Goal: Transaction & Acquisition: Book appointment/travel/reservation

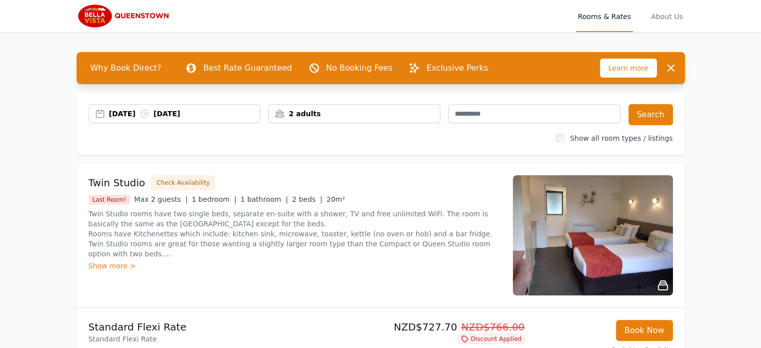
click at [147, 110] on div "[DATE] [DATE]" at bounding box center [184, 114] width 151 height 10
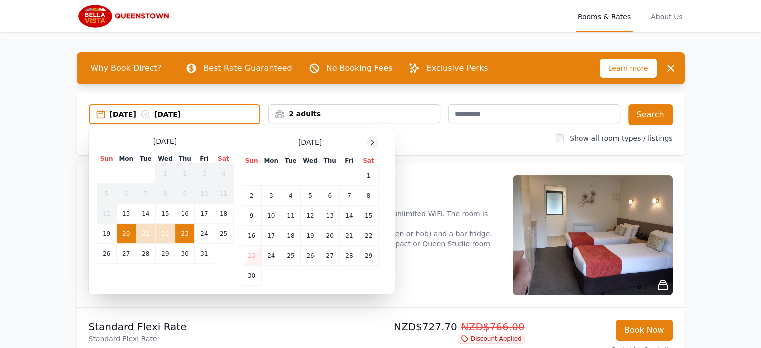
click at [372, 144] on icon at bounding box center [372, 142] width 8 height 8
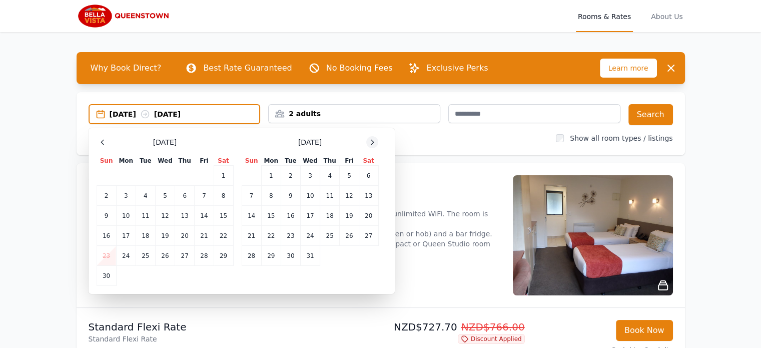
click at [372, 144] on icon at bounding box center [372, 142] width 8 height 8
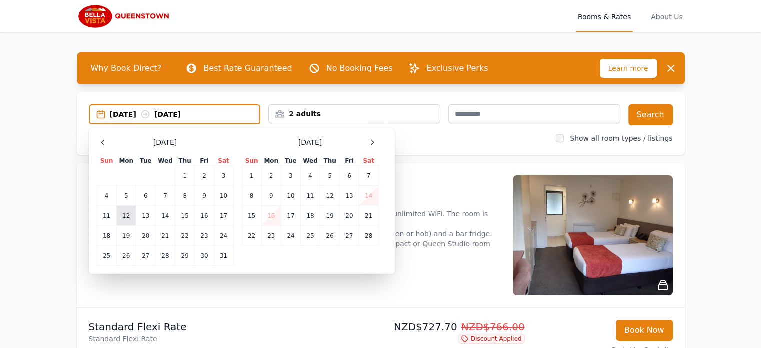
click at [128, 212] on td "12" at bounding box center [126, 216] width 20 height 20
click at [183, 217] on td "15" at bounding box center [185, 216] width 20 height 20
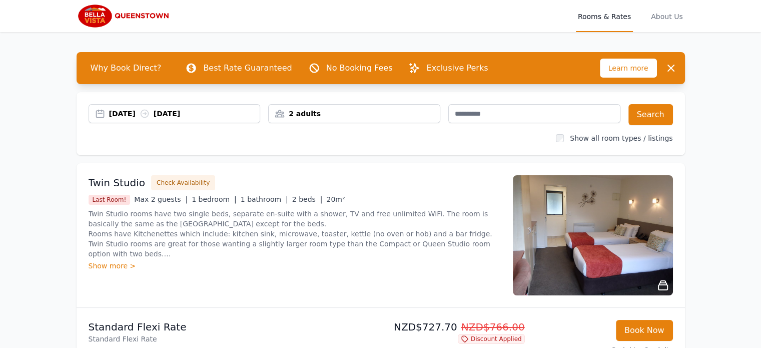
click at [414, 114] on div "2 adults" at bounding box center [354, 114] width 171 height 10
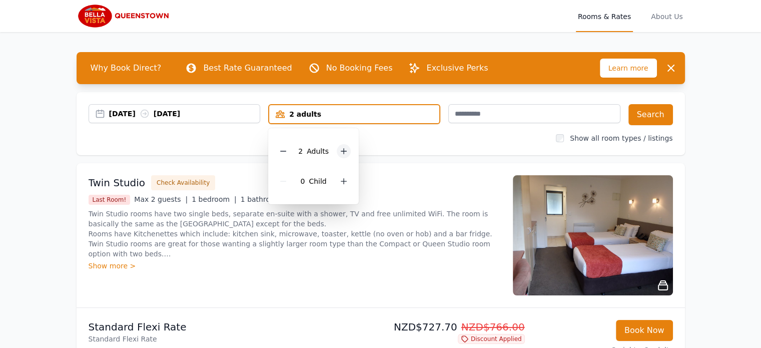
click at [345, 149] on icon at bounding box center [344, 151] width 8 height 8
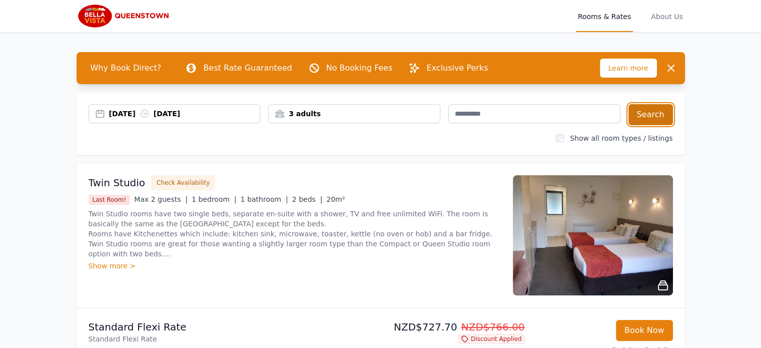
click at [654, 116] on button "Search" at bounding box center [650, 114] width 45 height 21
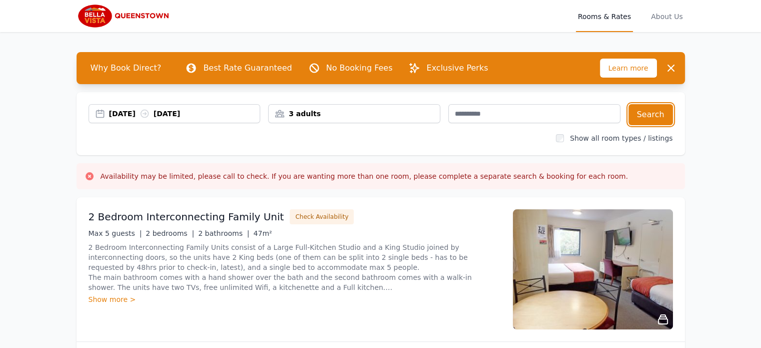
click at [359, 111] on div "3 adults" at bounding box center [354, 114] width 171 height 10
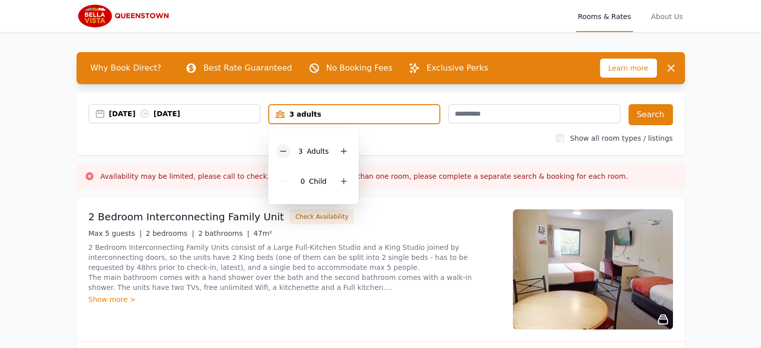
click at [289, 148] on div at bounding box center [283, 151] width 14 height 14
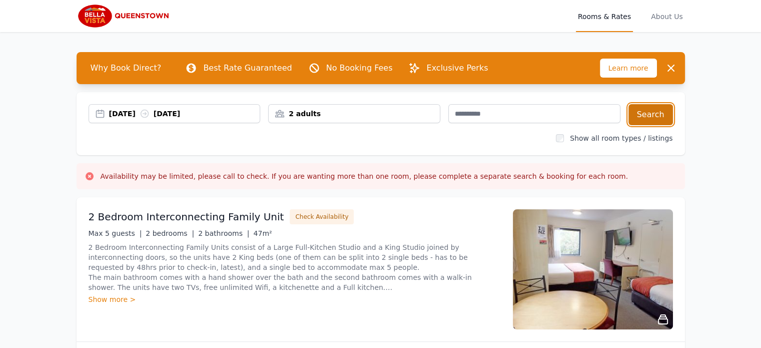
click at [650, 119] on button "Search" at bounding box center [650, 114] width 45 height 21
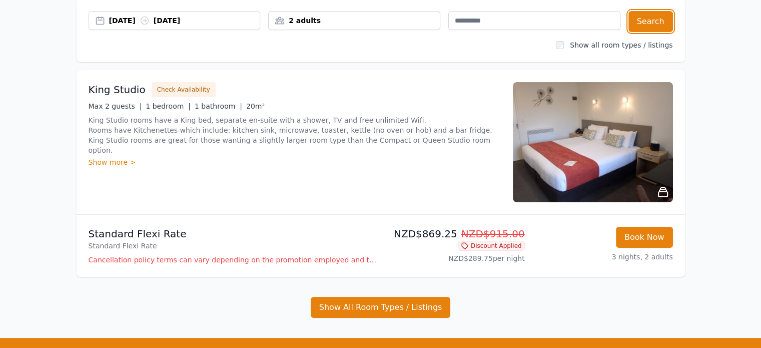
scroll to position [100, 0]
